Goal: Task Accomplishment & Management: Manage account settings

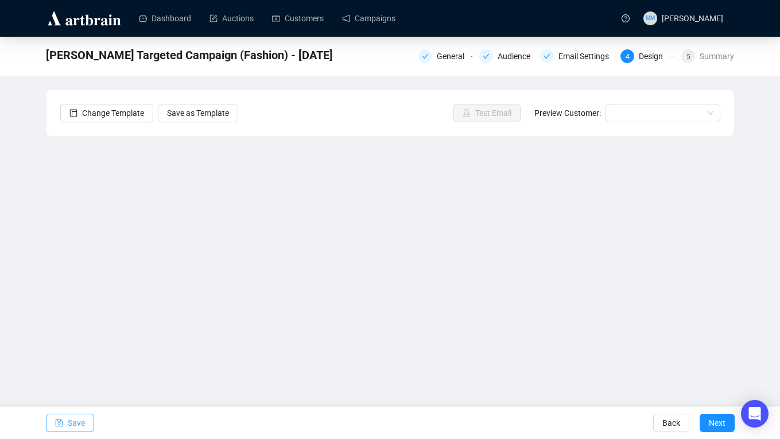
click at [77, 422] on span "Save" at bounding box center [76, 423] width 17 height 32
click at [86, 418] on button "Save" at bounding box center [70, 423] width 48 height 18
click at [78, 425] on span "Save" at bounding box center [76, 423] width 17 height 32
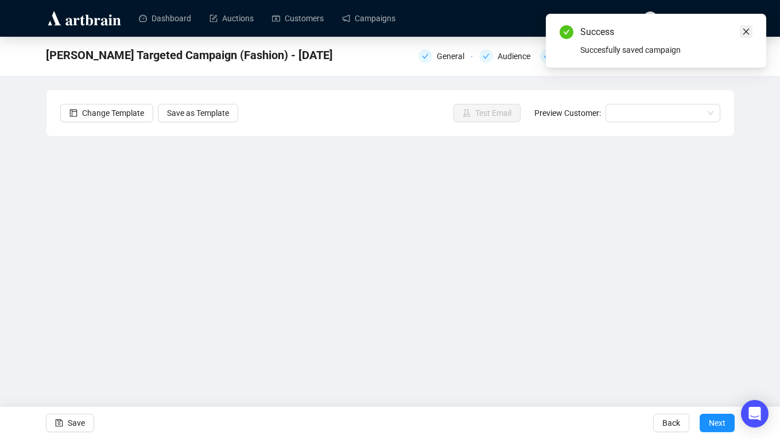
click at [750, 32] on icon "close" at bounding box center [746, 32] width 8 height 8
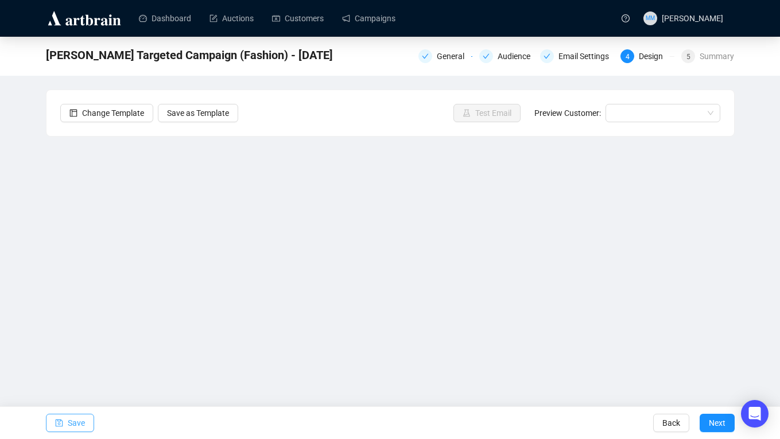
click at [79, 424] on span "Save" at bounding box center [76, 423] width 17 height 32
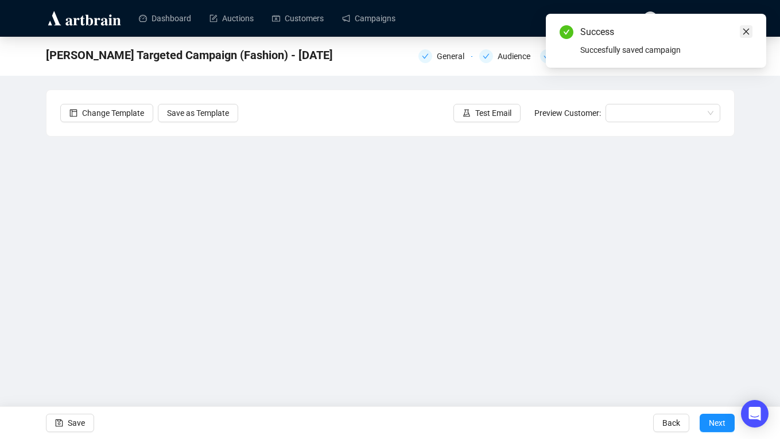
click at [749, 31] on icon "close" at bounding box center [746, 32] width 8 height 8
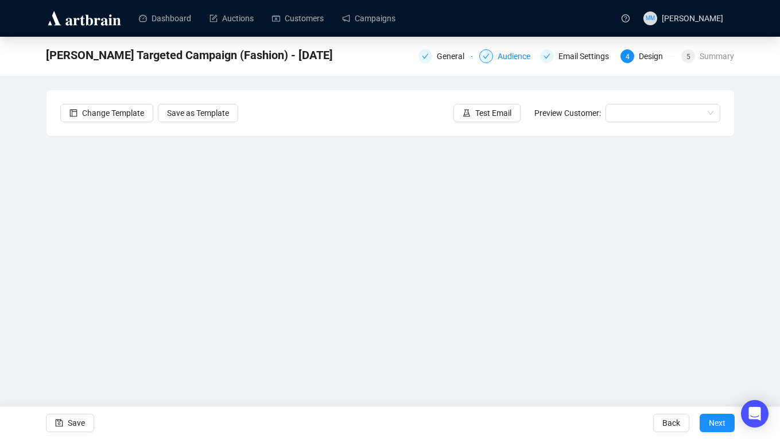
click at [498, 56] on div "Audience" at bounding box center [518, 56] width 40 height 14
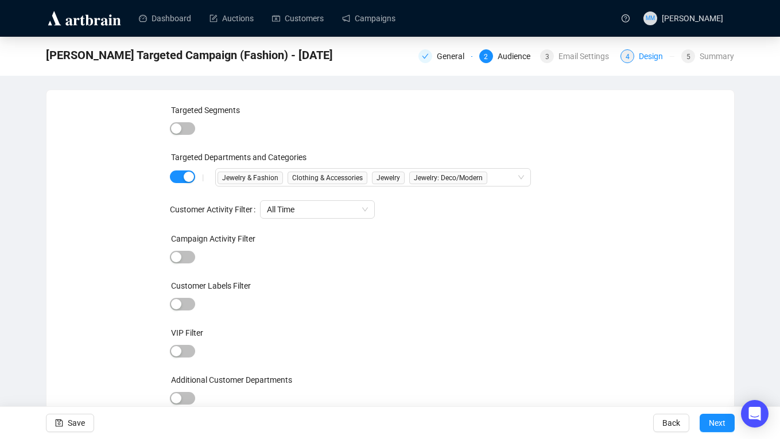
click at [639, 58] on div "Design" at bounding box center [654, 56] width 31 height 14
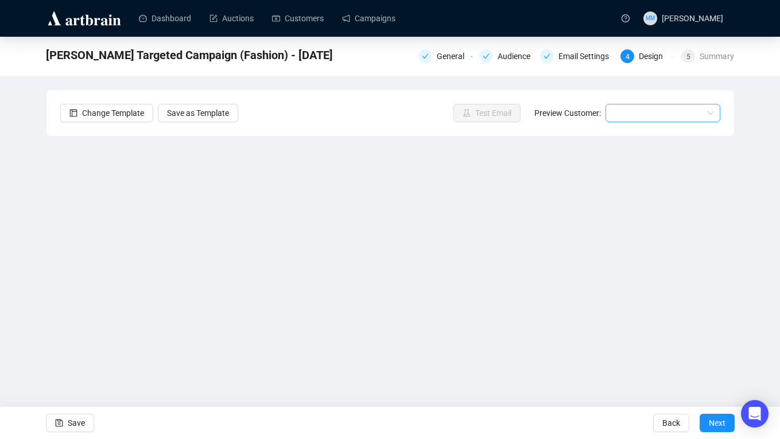
click at [660, 117] on input "search" at bounding box center [657, 112] width 91 height 17
click at [642, 153] on div "[PERSON_NAME] | Example" at bounding box center [663, 154] width 96 height 13
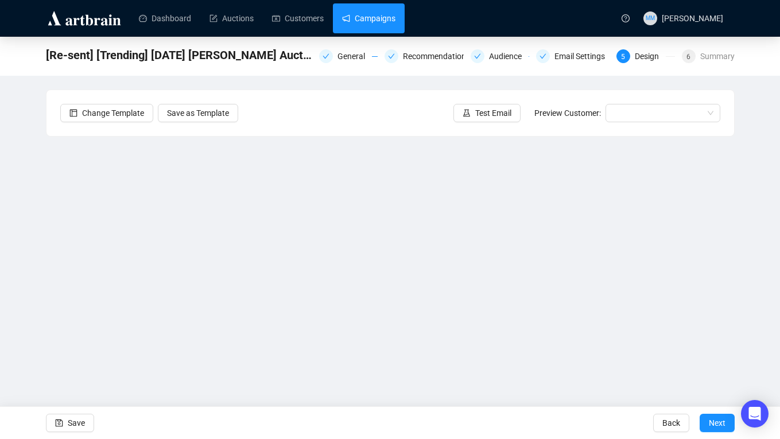
click at [381, 29] on link "Campaigns" at bounding box center [368, 18] width 53 height 30
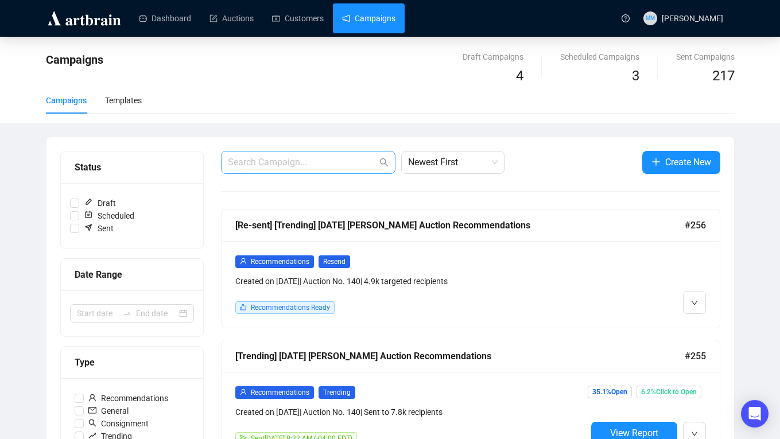
click at [311, 154] on span at bounding box center [308, 162] width 174 height 23
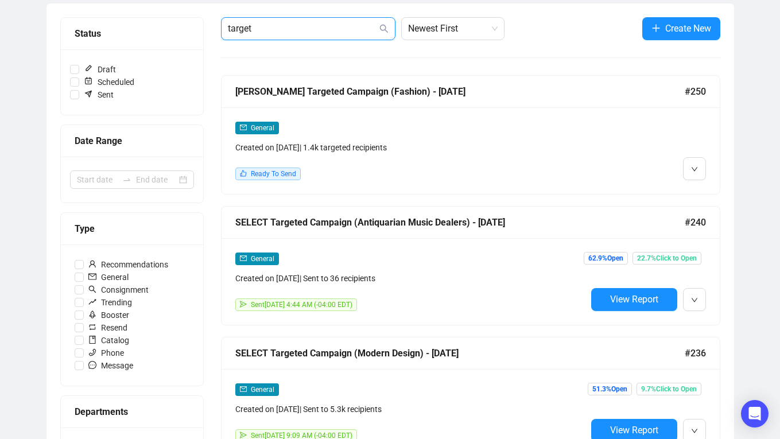
scroll to position [137, 0]
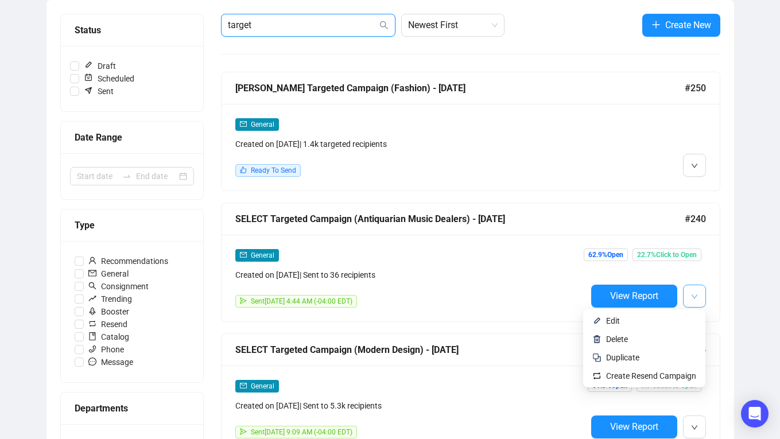
type input "target"
click at [687, 290] on button "button" at bounding box center [694, 296] width 23 height 23
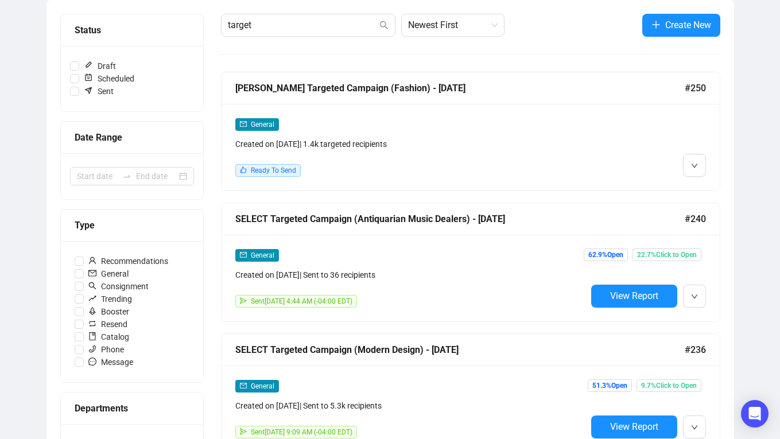
click at [621, 315] on div "General Created on Jun 3, 2025 | Sent to 36 recipients Sent June 6, 2025 4:44 A…" at bounding box center [471, 278] width 498 height 87
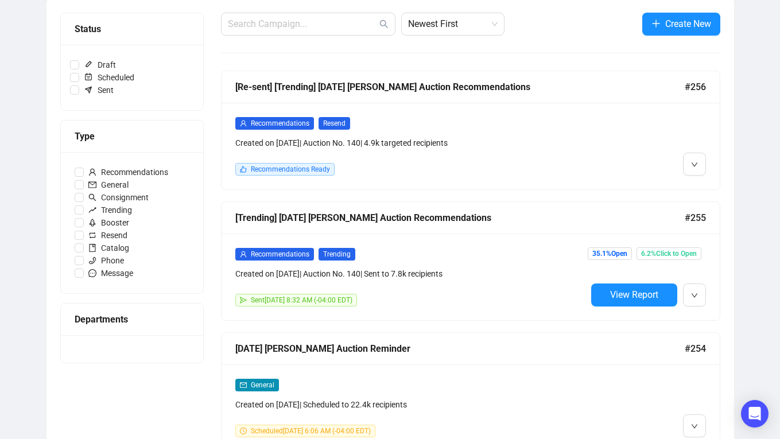
scroll to position [138, 0]
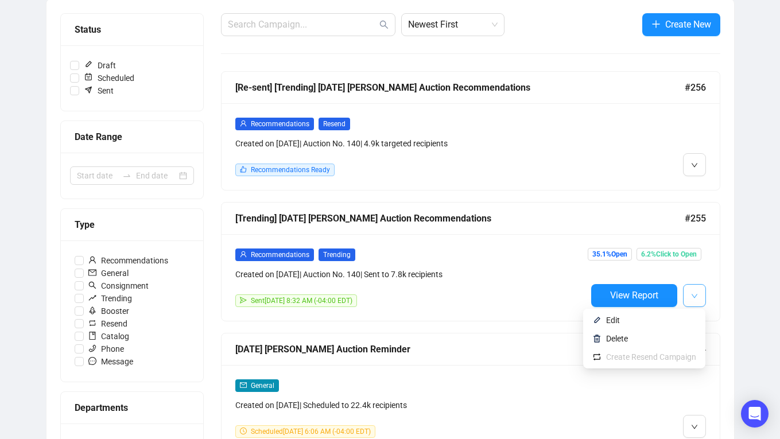
click at [698, 293] on button "button" at bounding box center [694, 295] width 23 height 23
click at [650, 317] on span "Edit" at bounding box center [651, 320] width 90 height 13
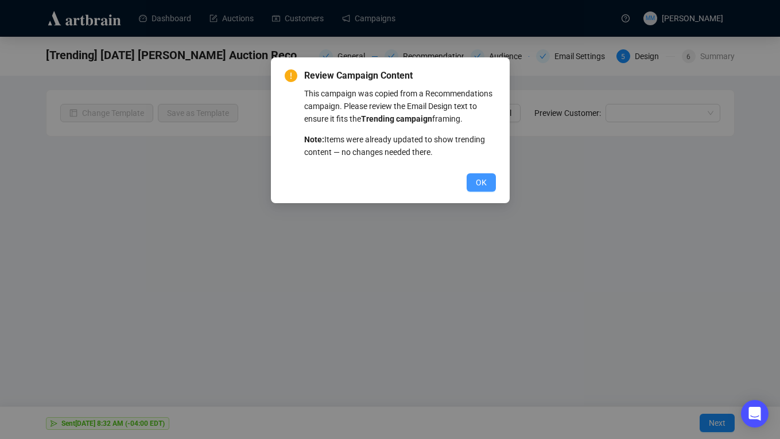
click at [484, 189] on span "OK" at bounding box center [481, 182] width 11 height 13
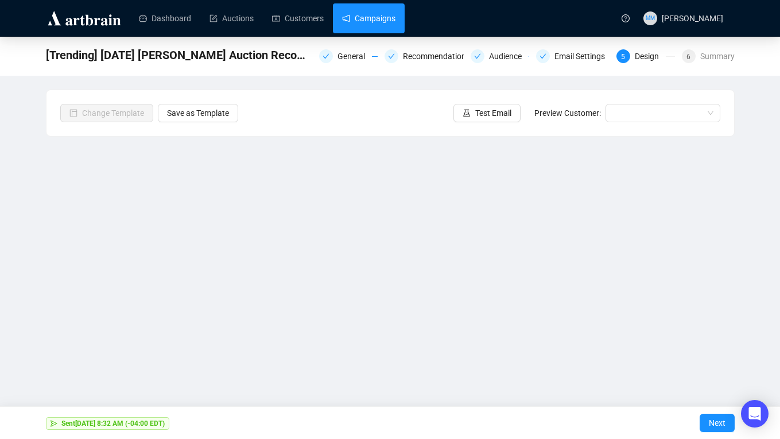
click at [386, 14] on link "Campaigns" at bounding box center [368, 18] width 53 height 30
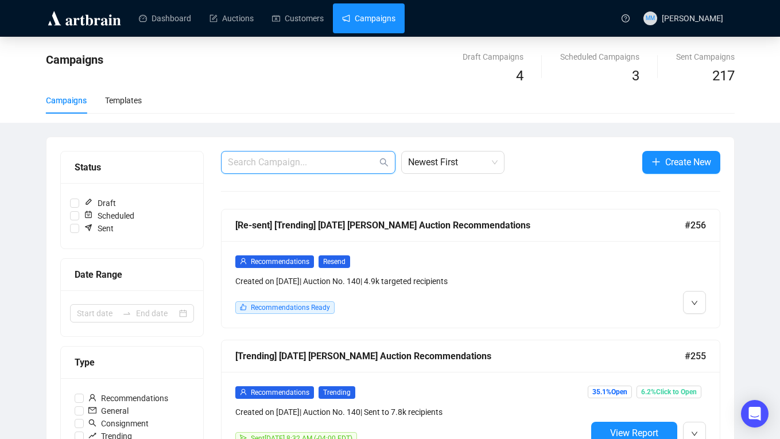
click at [297, 161] on input "text" at bounding box center [302, 163] width 149 height 14
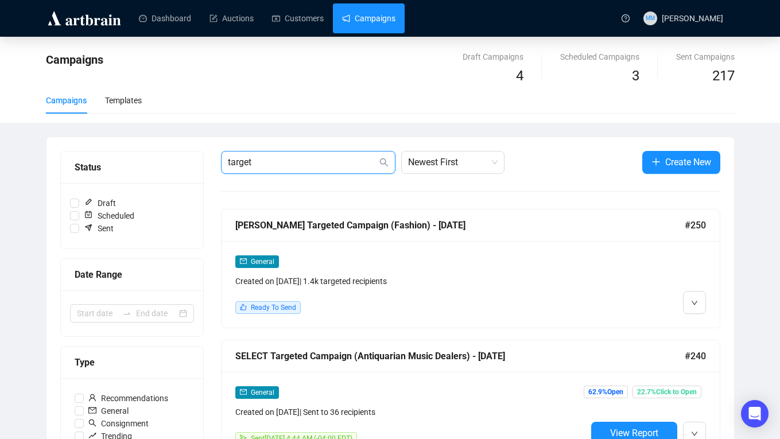
type input "target"
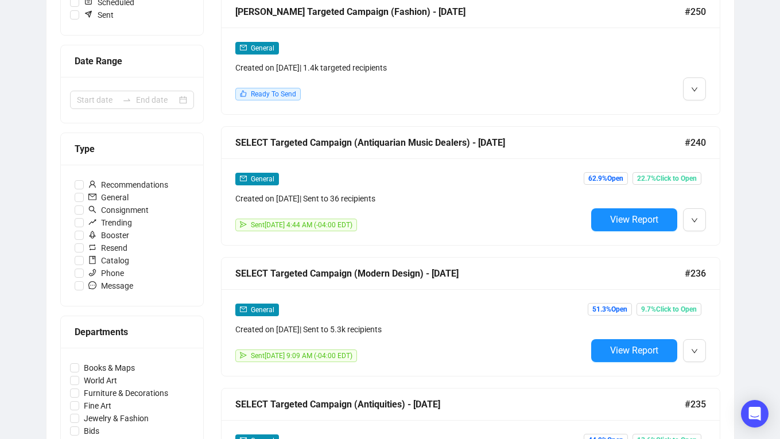
scroll to position [215, 0]
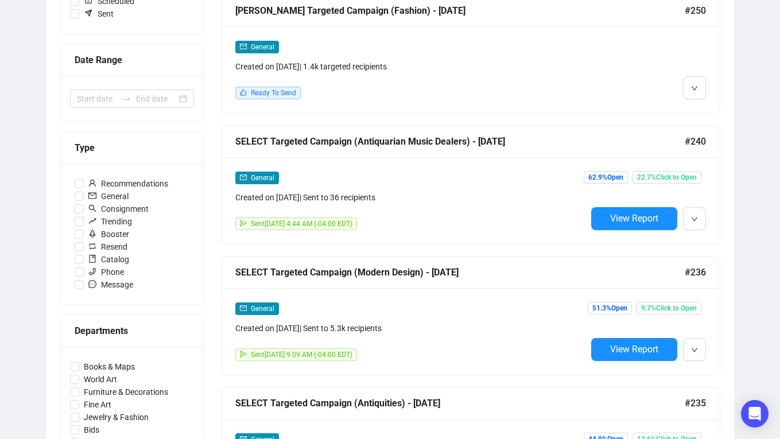
click at [625, 270] on div "SELECT Targeted Campaign (Modern Design) - Jun 2025" at bounding box center [459, 272] width 449 height 14
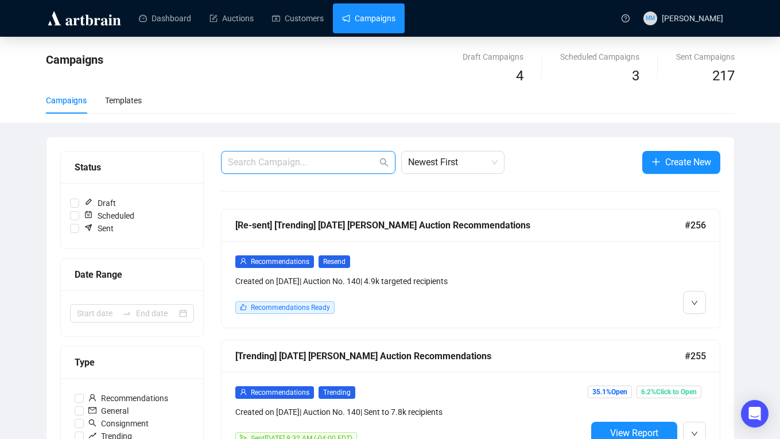
click at [266, 158] on input "text" at bounding box center [302, 163] width 149 height 14
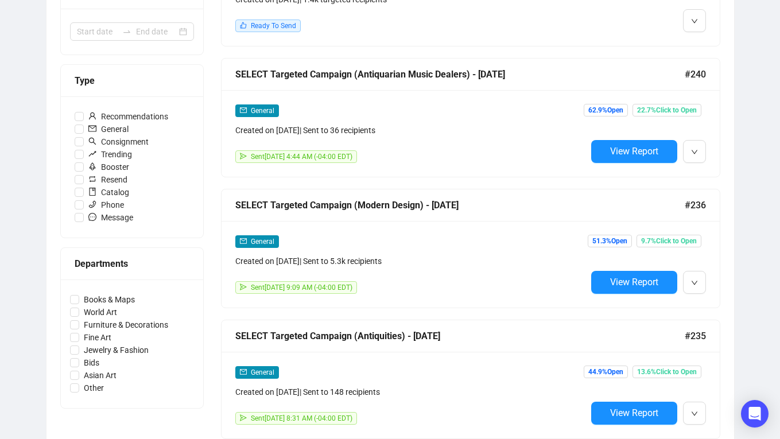
scroll to position [289, 0]
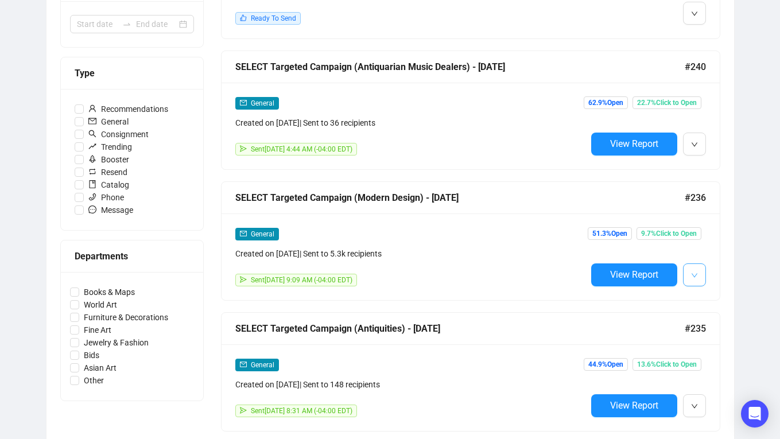
type input "target"
click at [694, 272] on icon "down" at bounding box center [694, 275] width 7 height 7
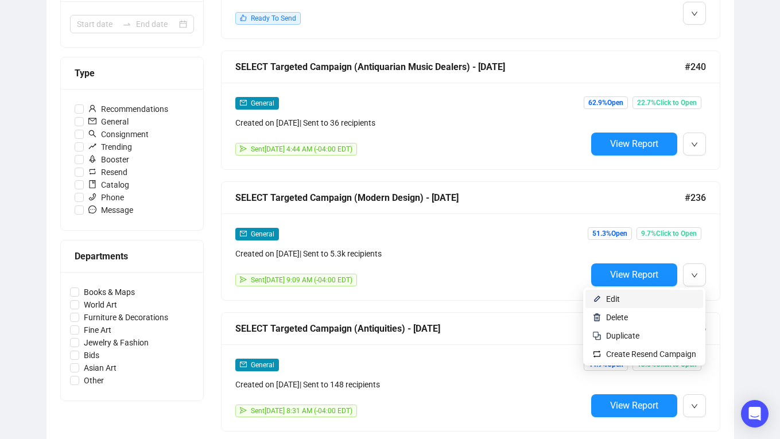
click at [649, 292] on li "Edit" at bounding box center [644, 299] width 118 height 18
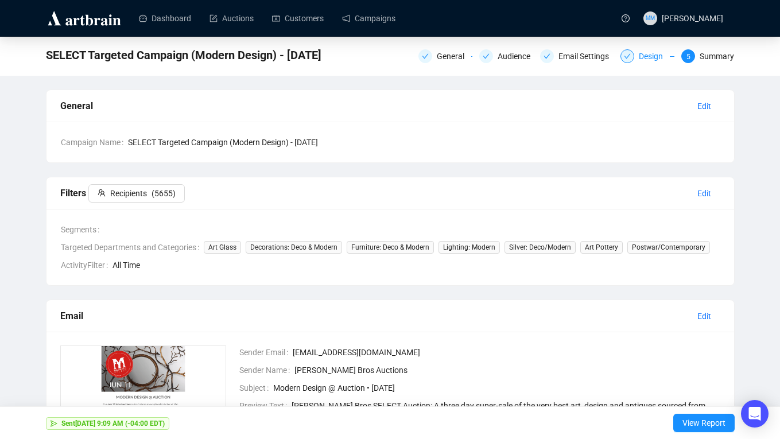
click at [639, 60] on div "Design" at bounding box center [654, 56] width 31 height 14
